Goal: Check status: Verify the current state of an ongoing process or item

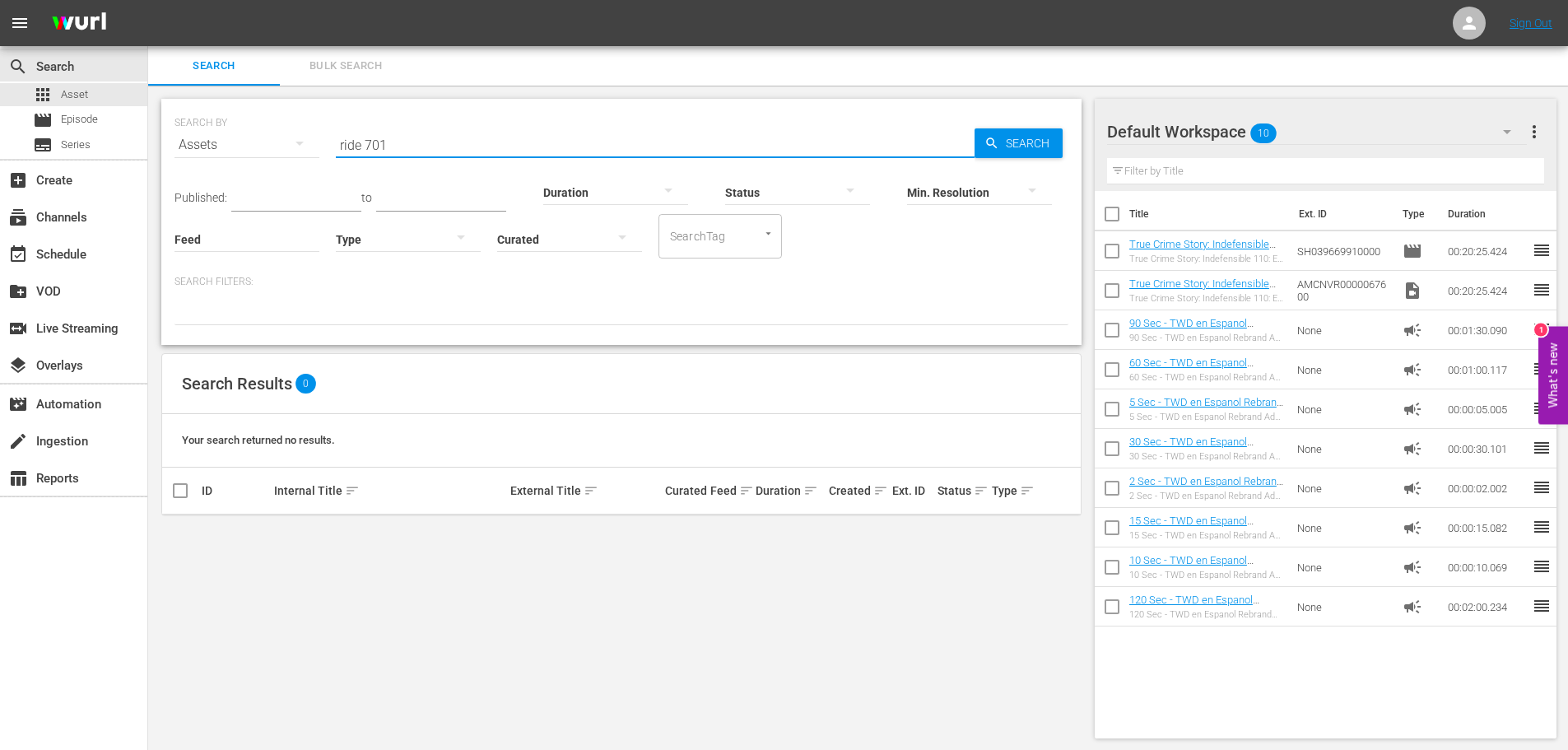
drag, startPoint x: 479, startPoint y: 149, endPoint x: 311, endPoint y: 135, distance: 168.6
click at [311, 135] on div "SEARCH BY Search By Assets Search ID, Title, Description, Keywords, or Category…" at bounding box center [621, 135] width 894 height 59
paste input "VDOX0000000000044377"
type input "VDOX0000000000044377"
click at [1037, 140] on span "Search" at bounding box center [1031, 143] width 63 height 30
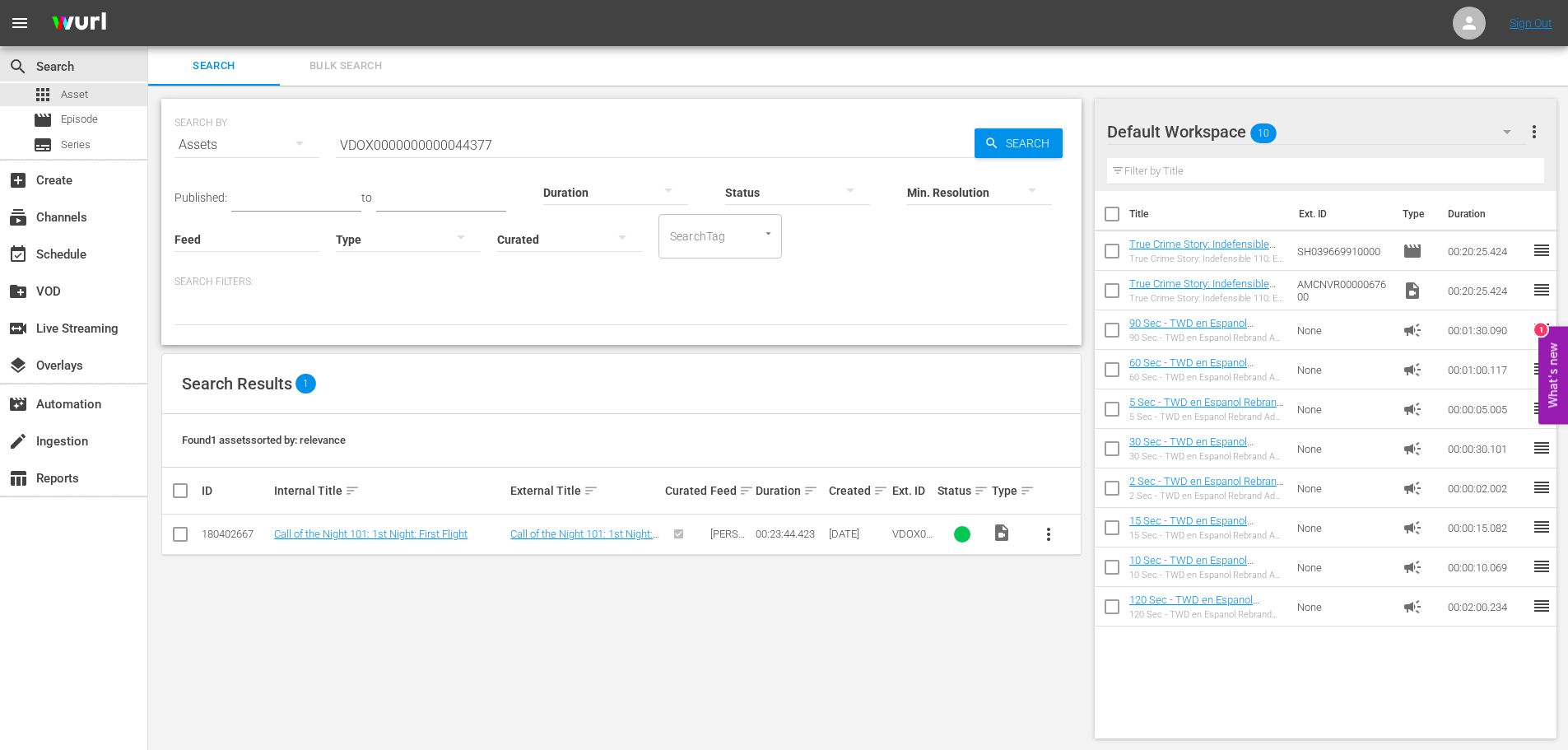
click at [881, 671] on div "SEARCH BY Search By Assets Search ID, Title, Description, Keywords, or Category…" at bounding box center [622, 419] width 947 height 666
click at [426, 529] on link "Call of the Night 101: 1st Night: First Flight" at bounding box center [371, 534] width 194 height 13
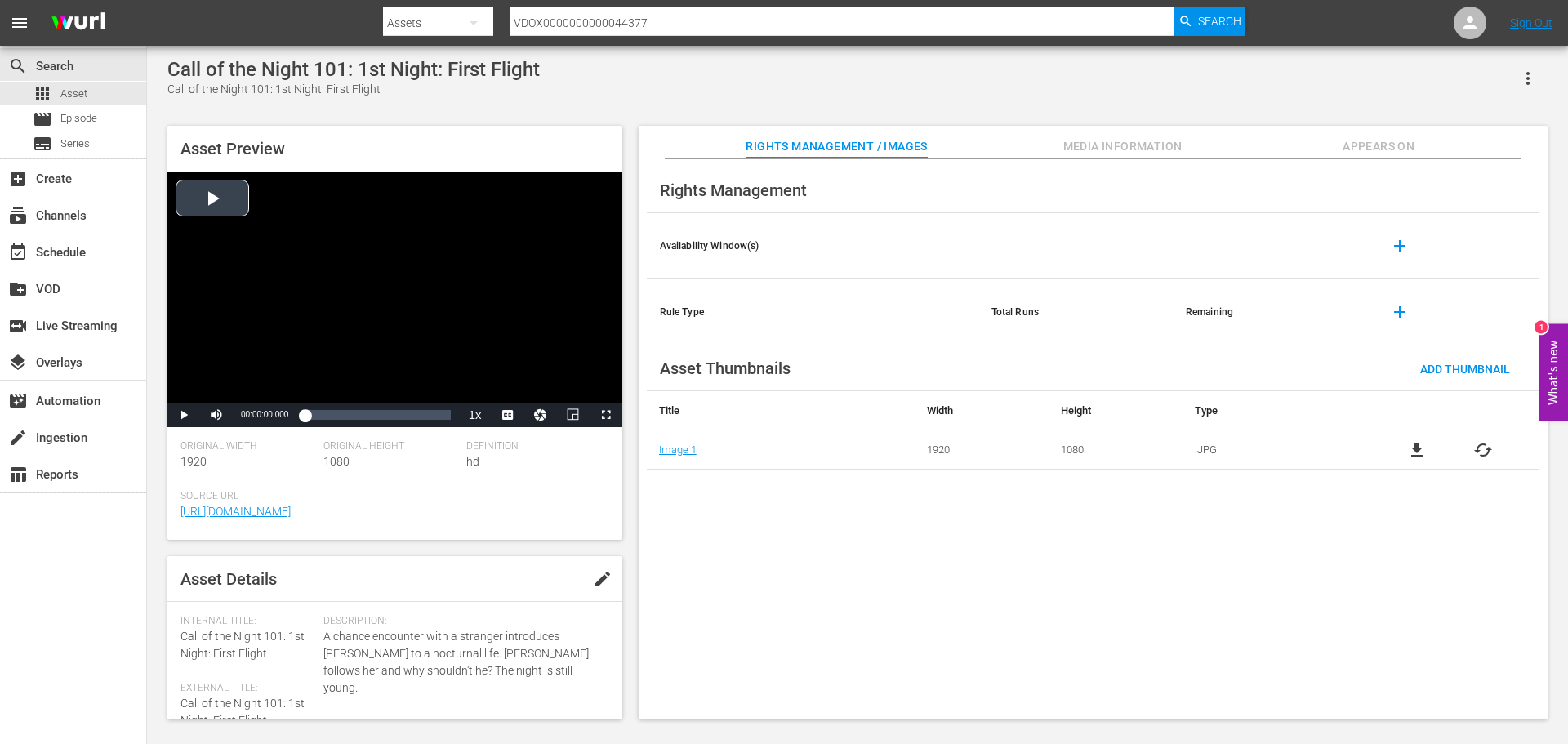
click at [360, 267] on div "Video Player" at bounding box center [395, 287] width 455 height 231
click at [332, 411] on div "Loaded : 0.84% 00:04:24.078 00:00:00.868" at bounding box center [377, 414] width 146 height 16
click at [513, 380] on span "Video Player" at bounding box center [515, 377] width 14 height 16
click at [184, 415] on span "Video Player" at bounding box center [184, 415] width 0 height 0
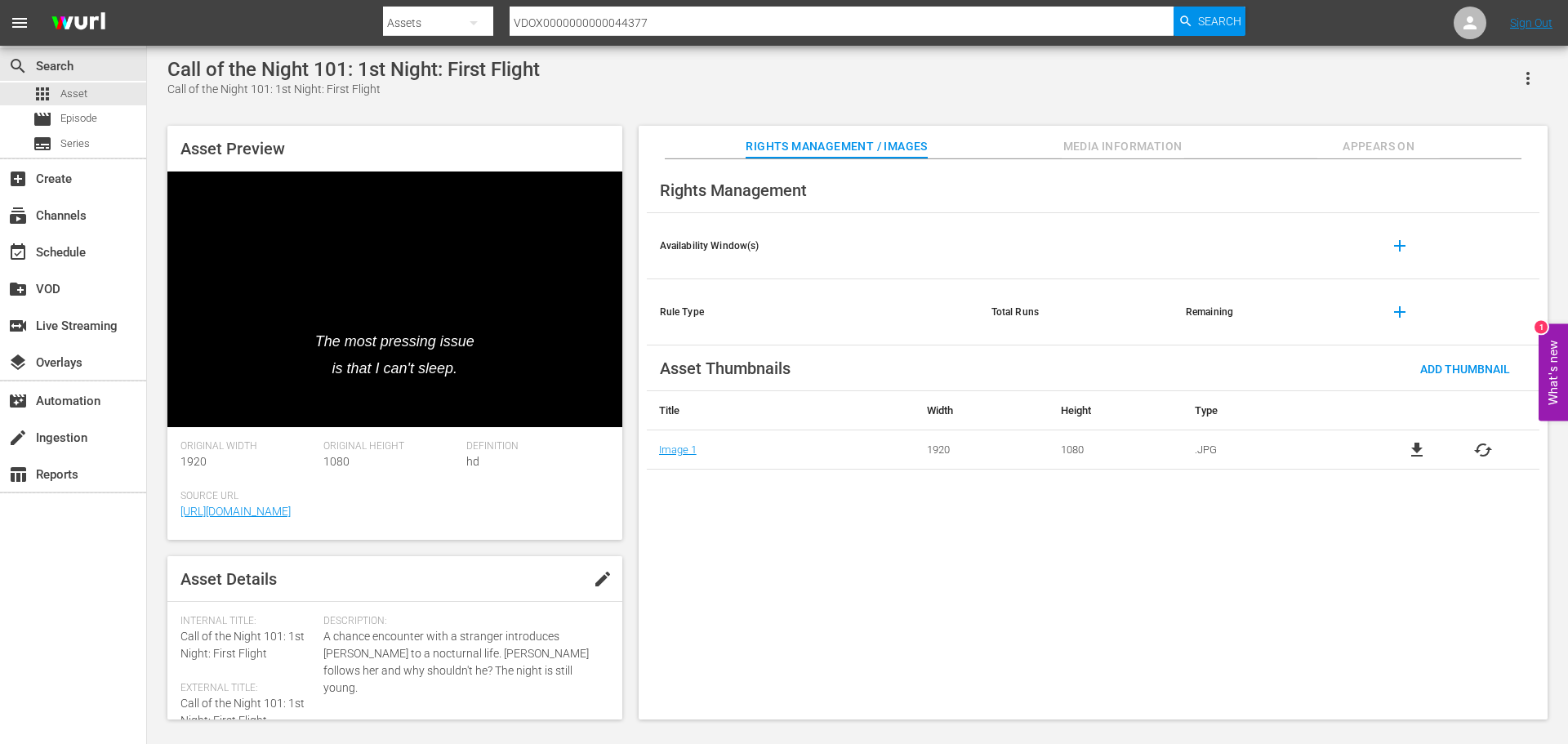
click at [1095, 560] on div "Rights Management Availability Window(s) add Rule Type Total Runs Remaining add…" at bounding box center [1093, 439] width 909 height 561
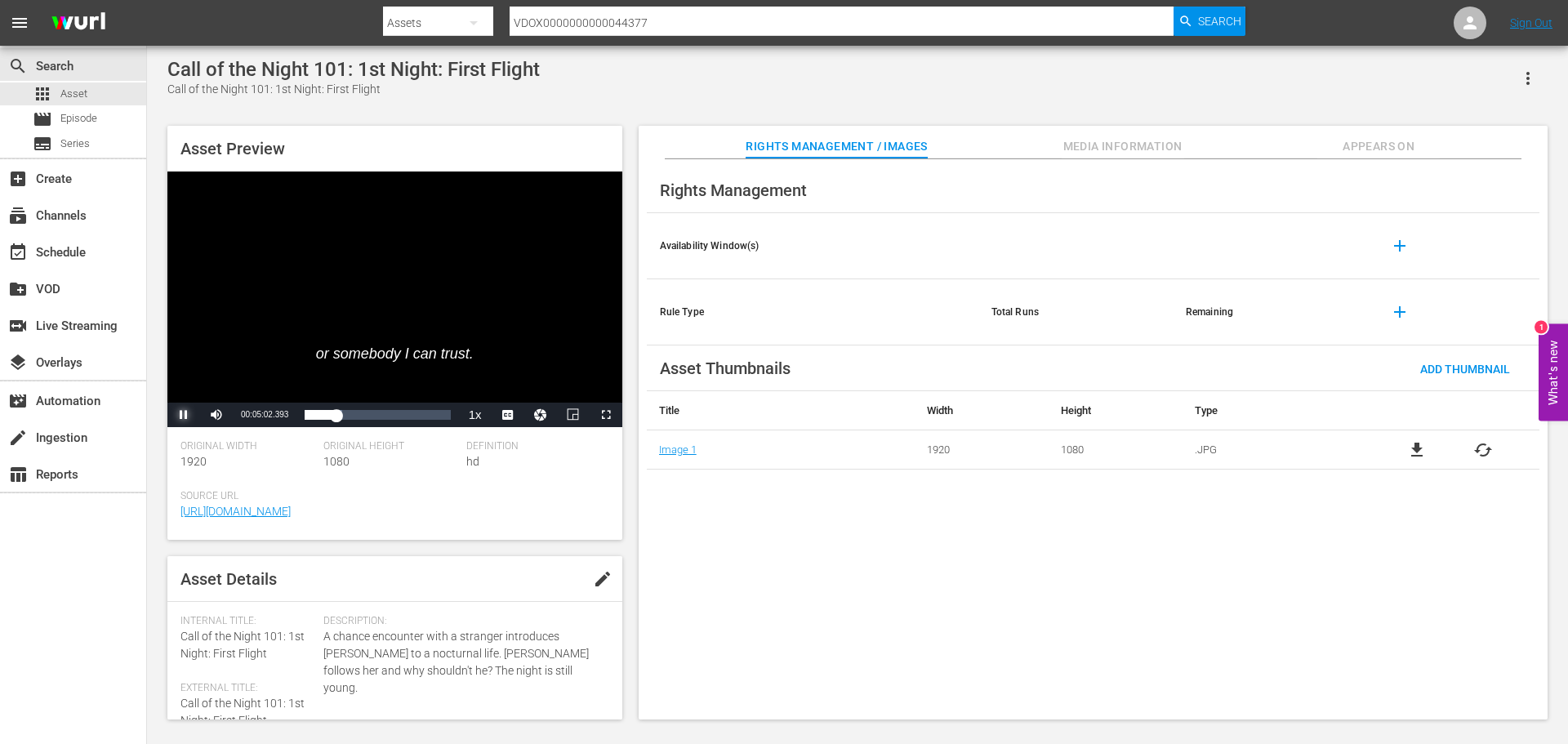
click at [184, 415] on span "Video Player" at bounding box center [184, 415] width 0 height 0
